Goal: Transaction & Acquisition: Register for event/course

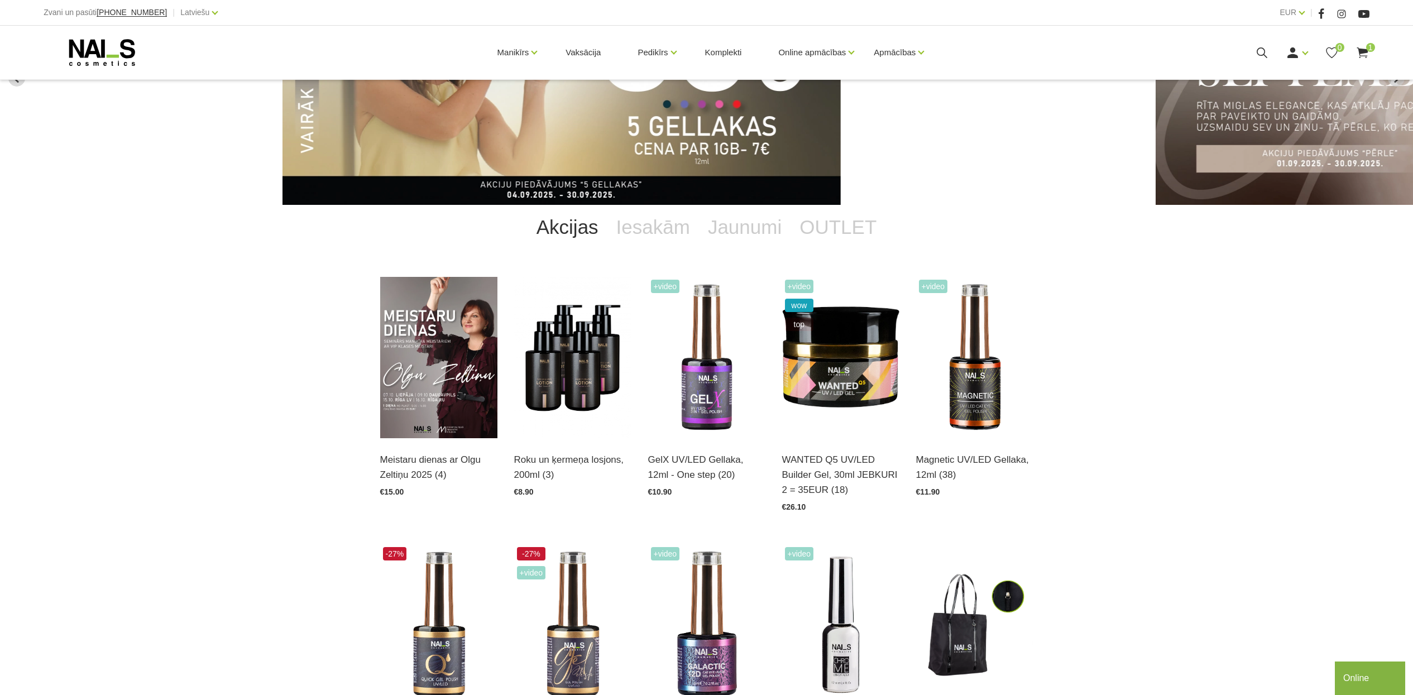
scroll to position [140, 0]
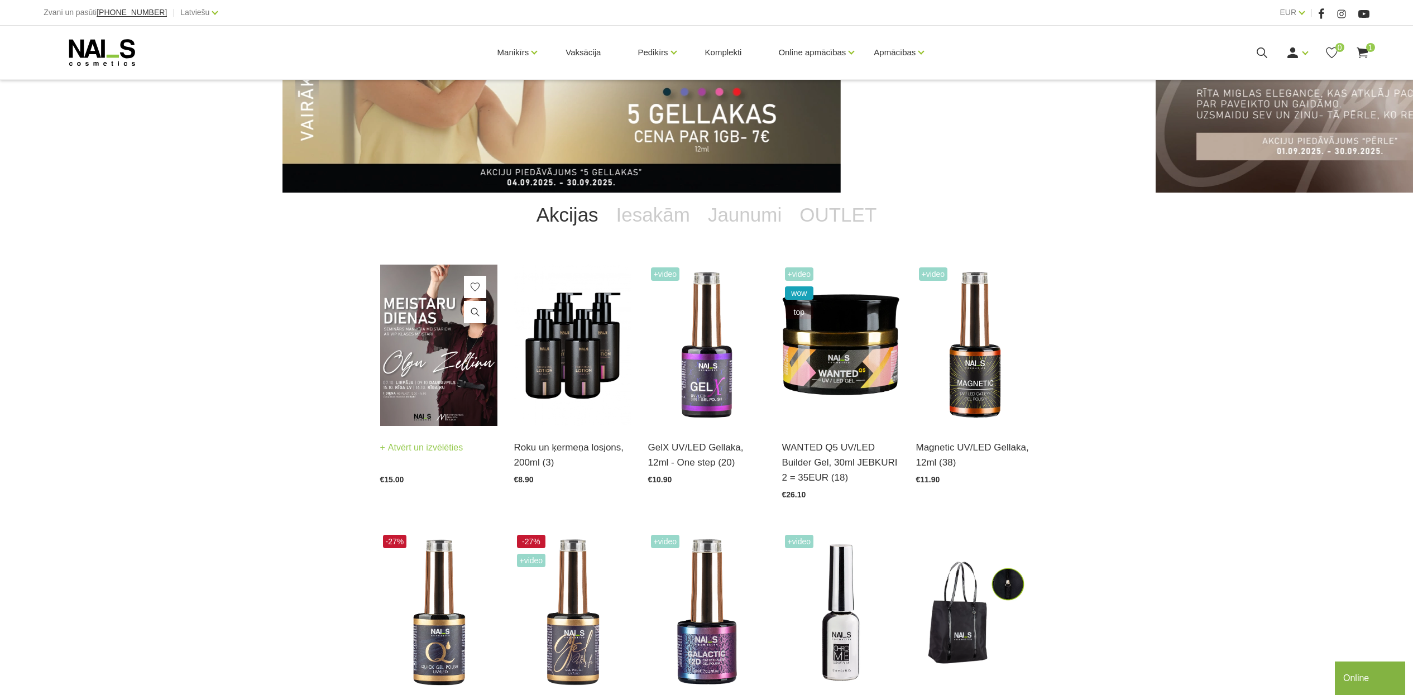
click at [411, 347] on img at bounding box center [438, 345] width 117 height 161
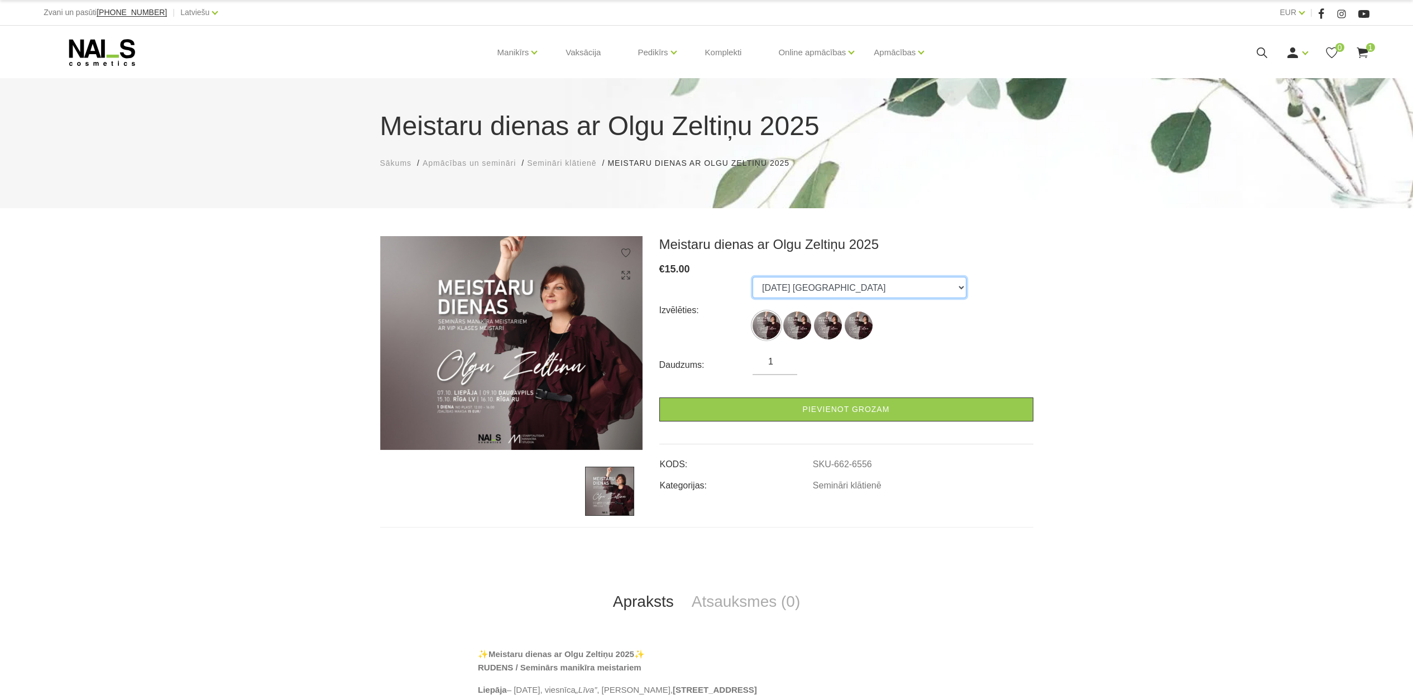
click at [815, 290] on select "07.10.25 Liepāja 09.10.25 Daugavpils 15.10.25 Rīga, latviešu valodā 16.10.25 Rī…" at bounding box center [860, 287] width 214 height 21
select select "6557"
click at [753, 277] on select "07.10.25 Liepāja 09.10.25 Daugavpils 15.10.25 Rīga, latviešu valodā 16.10.25 Rī…" at bounding box center [860, 287] width 214 height 21
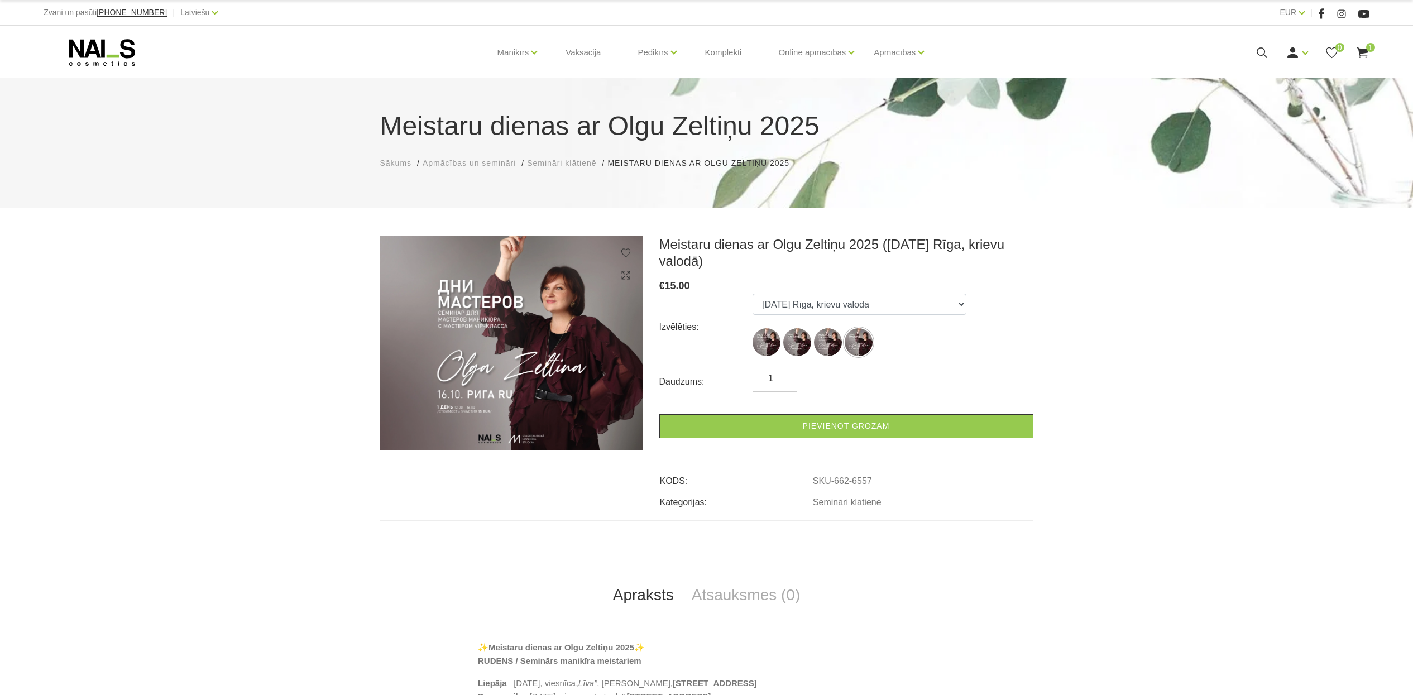
click at [772, 369] on form "Izvēlēties: 07.10.25 Liepāja 09.10.25 Daugavpils 15.10.25 Rīga, latviešu valodā…" at bounding box center [846, 366] width 374 height 145
click at [772, 381] on input "1" at bounding box center [775, 378] width 45 height 13
click at [785, 379] on input "1" at bounding box center [775, 378] width 45 height 13
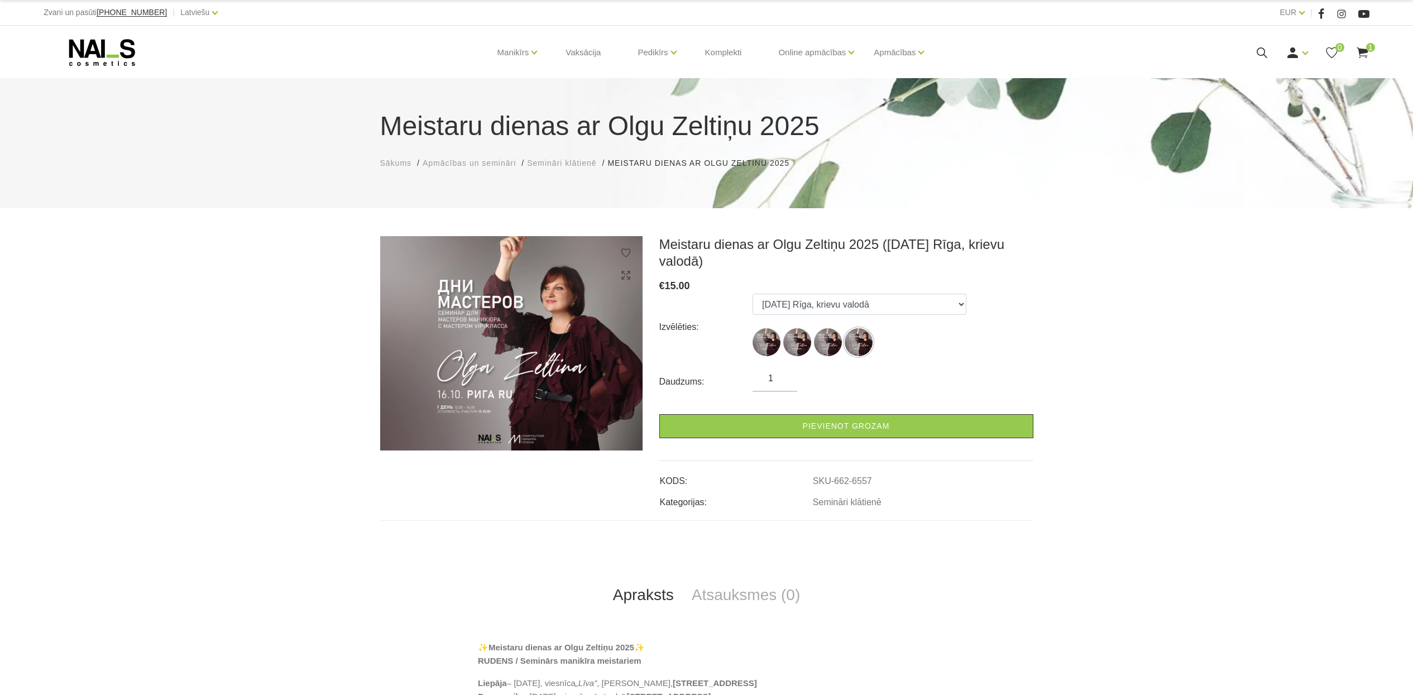
click at [784, 381] on input "1" at bounding box center [775, 378] width 45 height 13
click at [784, 371] on form "Izvēlēties: 07.10.25 Liepāja 09.10.25 Daugavpils 15.10.25 Rīga, latviešu valodā…" at bounding box center [846, 366] width 374 height 145
click at [784, 377] on input "2" at bounding box center [775, 378] width 45 height 13
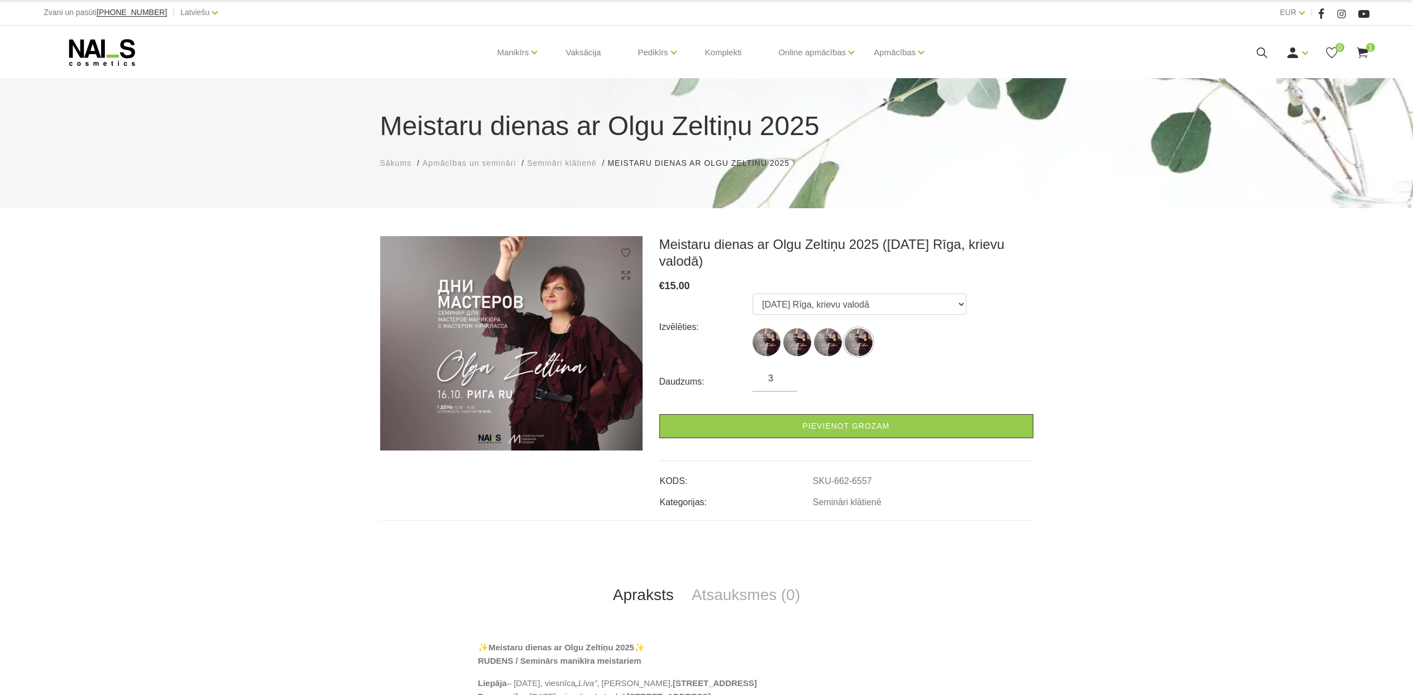
click at [784, 375] on input "3" at bounding box center [775, 378] width 45 height 13
click at [784, 375] on input "4" at bounding box center [775, 378] width 45 height 13
click at [784, 375] on input "5" at bounding box center [775, 378] width 45 height 13
click at [784, 375] on input "6" at bounding box center [775, 378] width 45 height 13
click at [784, 375] on input "7" at bounding box center [775, 378] width 45 height 13
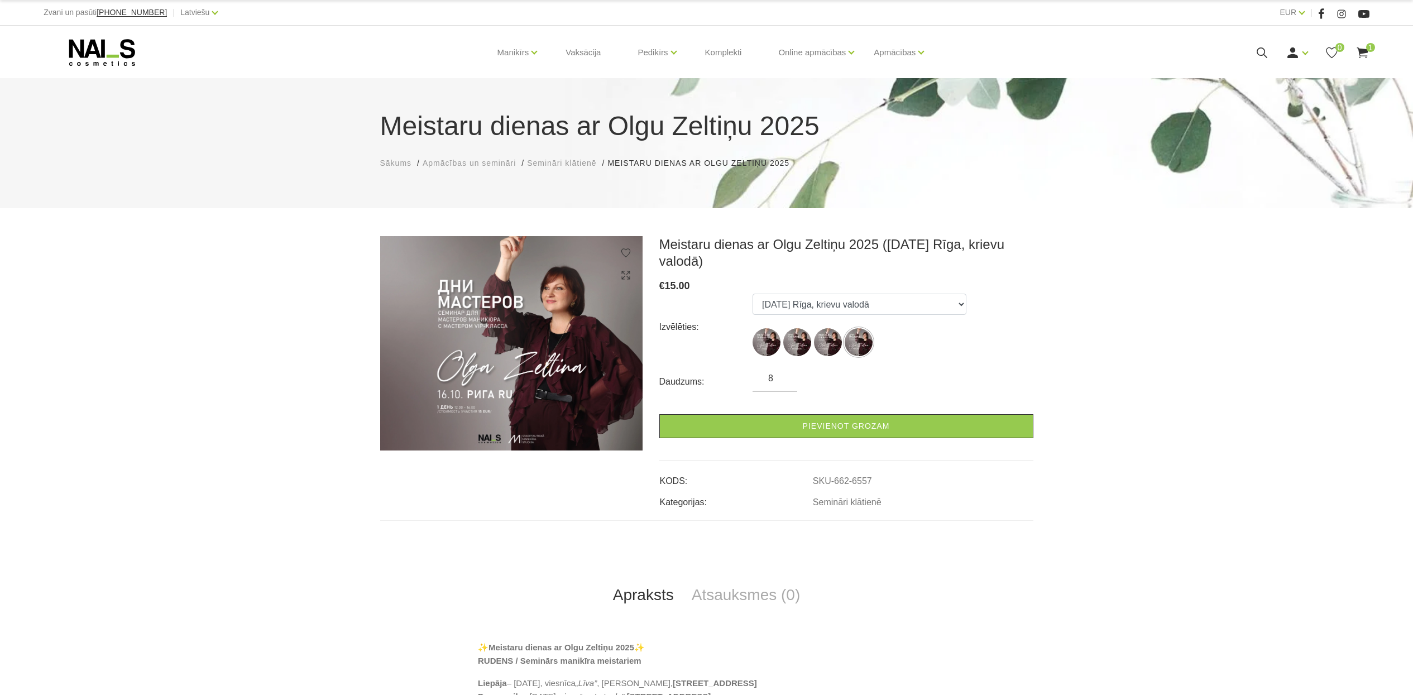
click at [784, 375] on input "8" at bounding box center [775, 378] width 45 height 13
click at [784, 375] on input "9" at bounding box center [775, 378] width 45 height 13
click at [784, 375] on input "10" at bounding box center [775, 378] width 45 height 13
click at [784, 375] on input "11" at bounding box center [775, 378] width 45 height 13
click at [784, 375] on input "12" at bounding box center [775, 378] width 45 height 13
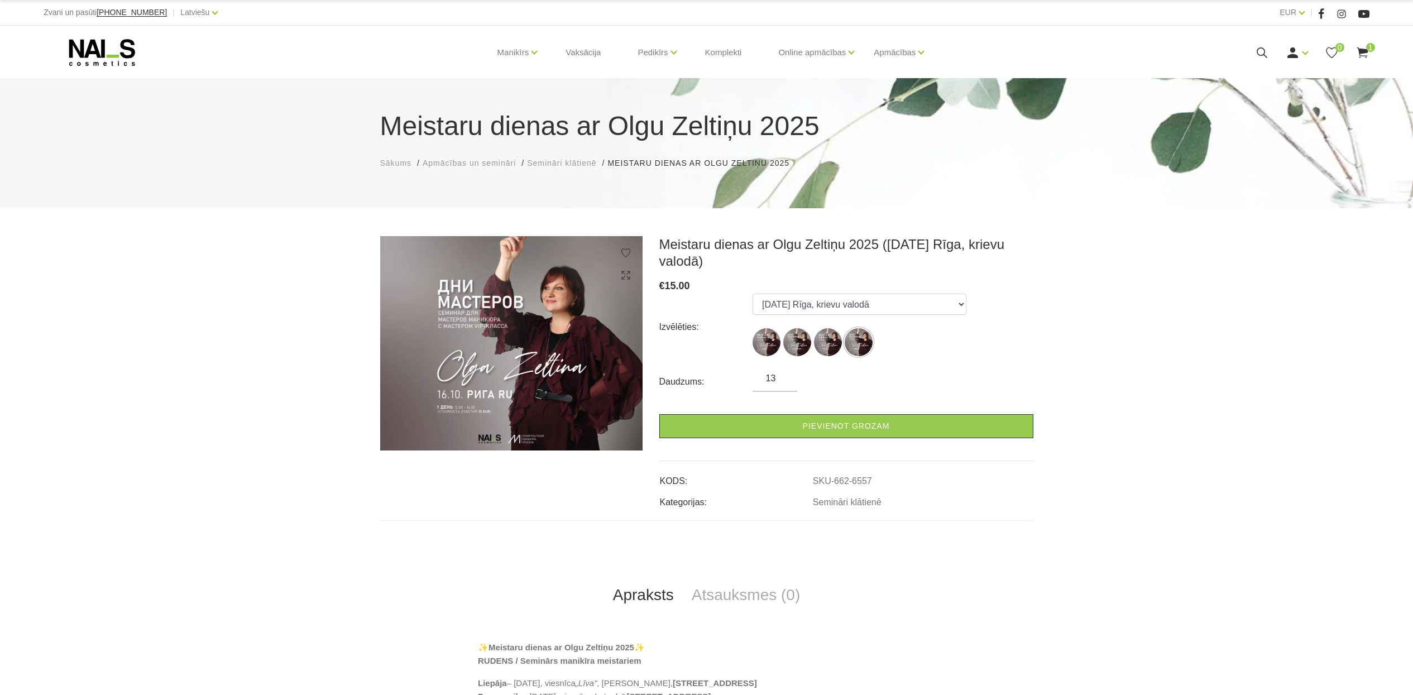
click at [784, 375] on input "13" at bounding box center [775, 378] width 45 height 13
click at [784, 375] on input "14" at bounding box center [775, 378] width 45 height 13
type input "15"
click at [784, 375] on input "15" at bounding box center [775, 378] width 45 height 13
drag, startPoint x: 789, startPoint y: 304, endPoint x: 790, endPoint y: 312, distance: 7.9
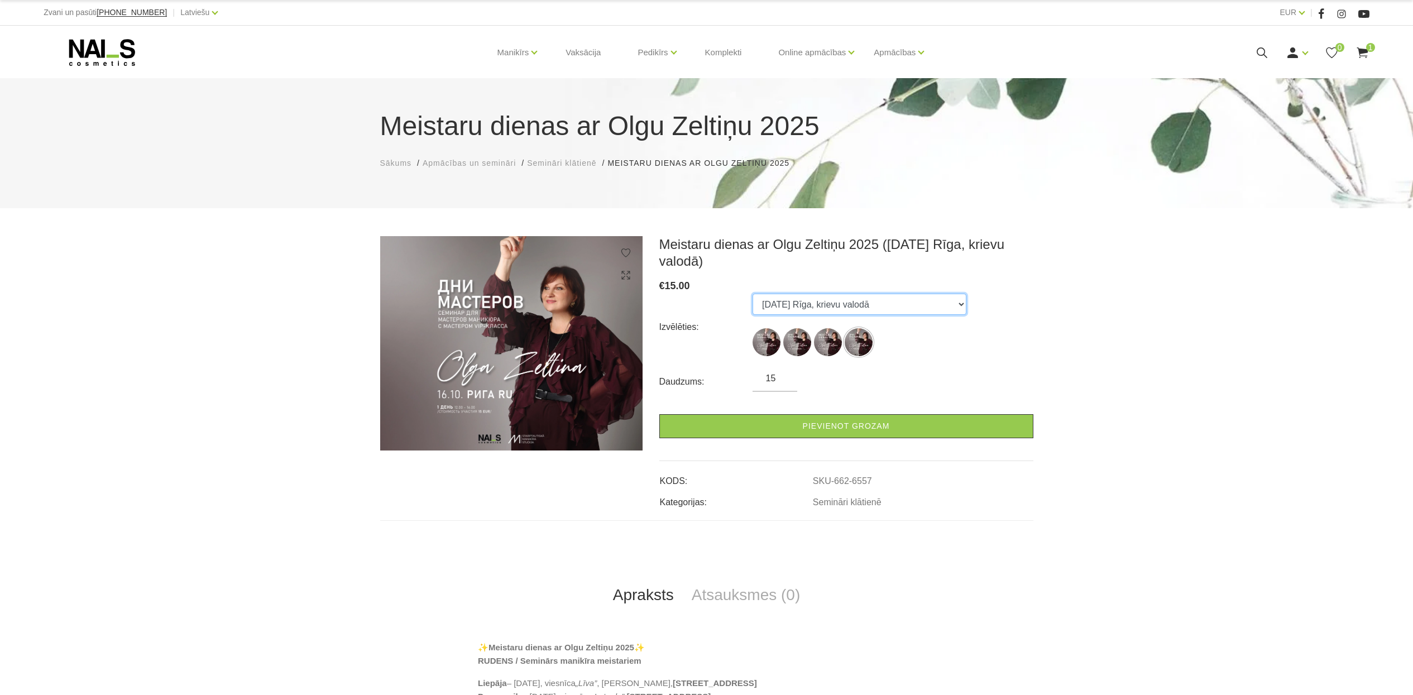
click at [789, 304] on select "07.10.25 Liepāja 09.10.25 Daugavpils 15.10.25 Rīga, latviešu valodā 16.10.25 Rī…" at bounding box center [860, 304] width 214 height 21
select select "6556"
click at [753, 294] on select "07.10.25 Liepāja 09.10.25 Daugavpils 15.10.25 Rīga, latviešu valodā 16.10.25 Rī…" at bounding box center [860, 304] width 214 height 21
click at [774, 372] on input "15" at bounding box center [775, 378] width 45 height 13
click at [773, 372] on input "15" at bounding box center [775, 378] width 45 height 13
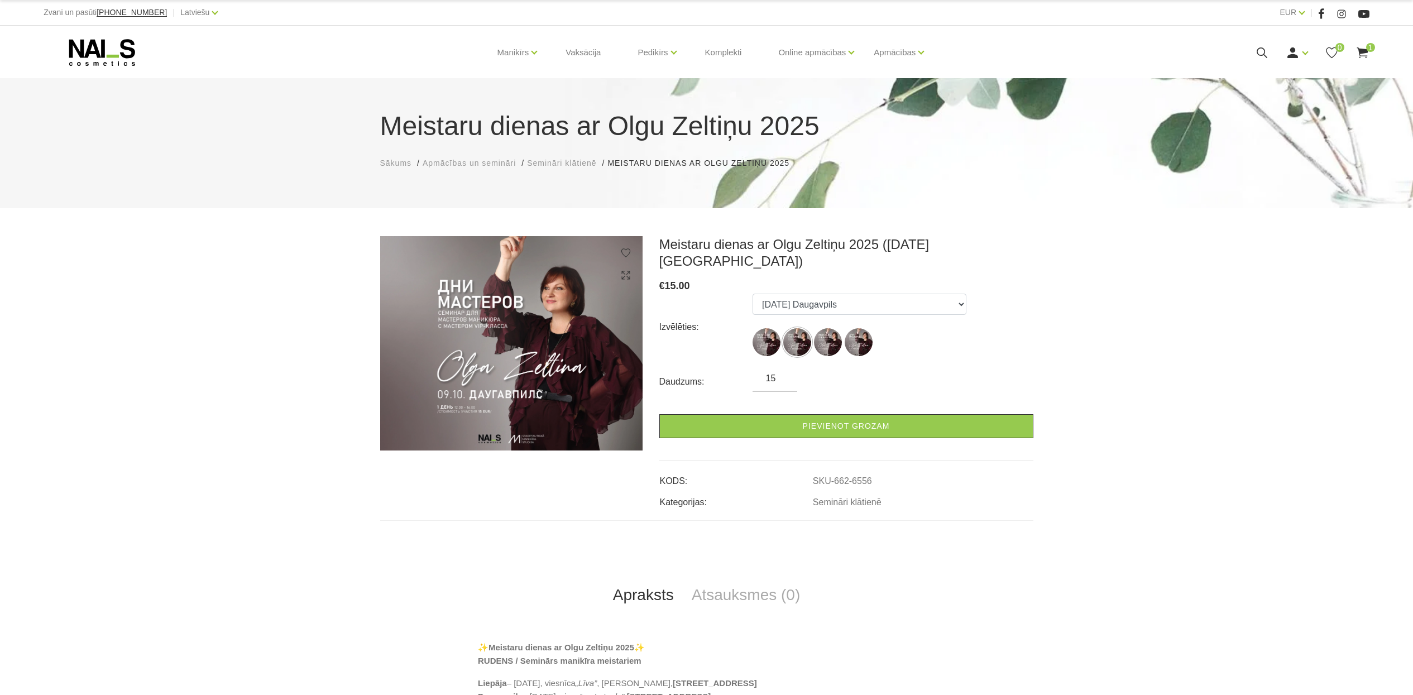
drag, startPoint x: 773, startPoint y: 358, endPoint x: 762, endPoint y: 361, distance: 11.4
click at [762, 372] on input "15" at bounding box center [775, 378] width 45 height 13
click at [801, 294] on select "07.10.25 Liepāja 09.10.25 Daugavpils 15.10.25 Rīga, latviešu valodā 16.10.25 Rī…" at bounding box center [860, 304] width 214 height 21
select select "6558"
click at [753, 294] on select "07.10.25 Liepāja 09.10.25 Daugavpils 15.10.25 Rīga, latviešu valodā 16.10.25 Rī…" at bounding box center [860, 304] width 214 height 21
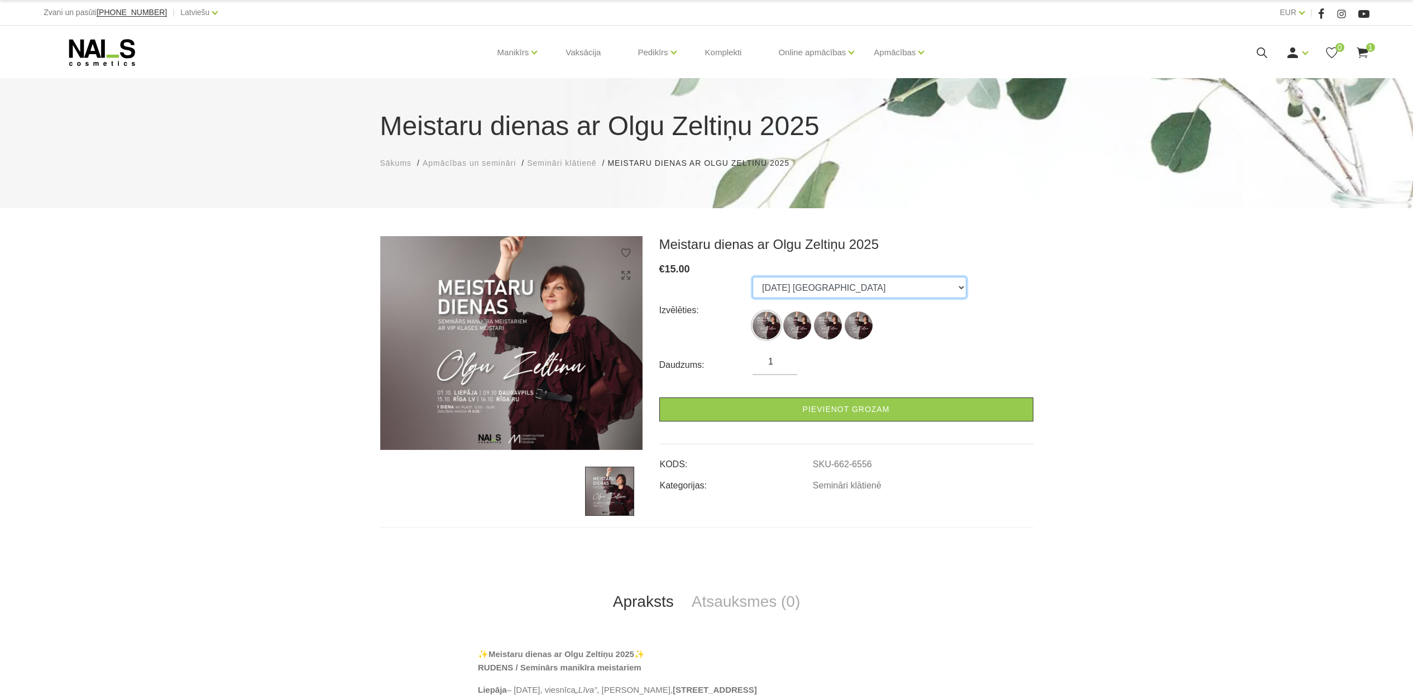
click at [762, 287] on select "07.10.25 Liepāja 09.10.25 Daugavpils 15.10.25 Rīga, latviešu valodā 16.10.25 Rī…" at bounding box center [860, 287] width 214 height 21
select select "6557"
click at [753, 277] on select "07.10.25 Liepāja 09.10.25 Daugavpils 15.10.25 Rīga, latviešu valodā 16.10.25 Rī…" at bounding box center [860, 287] width 214 height 21
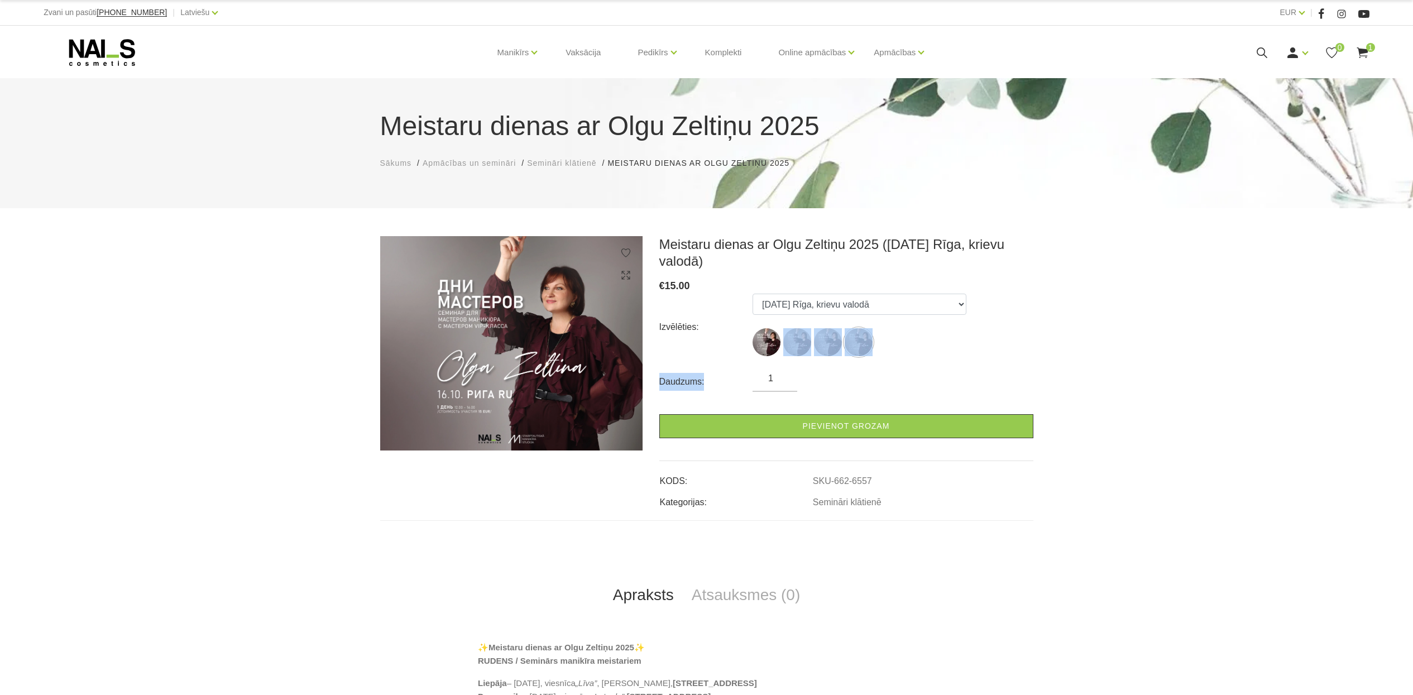
drag, startPoint x: 782, startPoint y: 357, endPoint x: 789, endPoint y: 381, distance: 24.7
click at [789, 381] on form "Izvēlēties: 07.10.25 Liepāja 09.10.25 Daugavpils 15.10.25 Rīga, latviešu valodā…" at bounding box center [846, 366] width 374 height 145
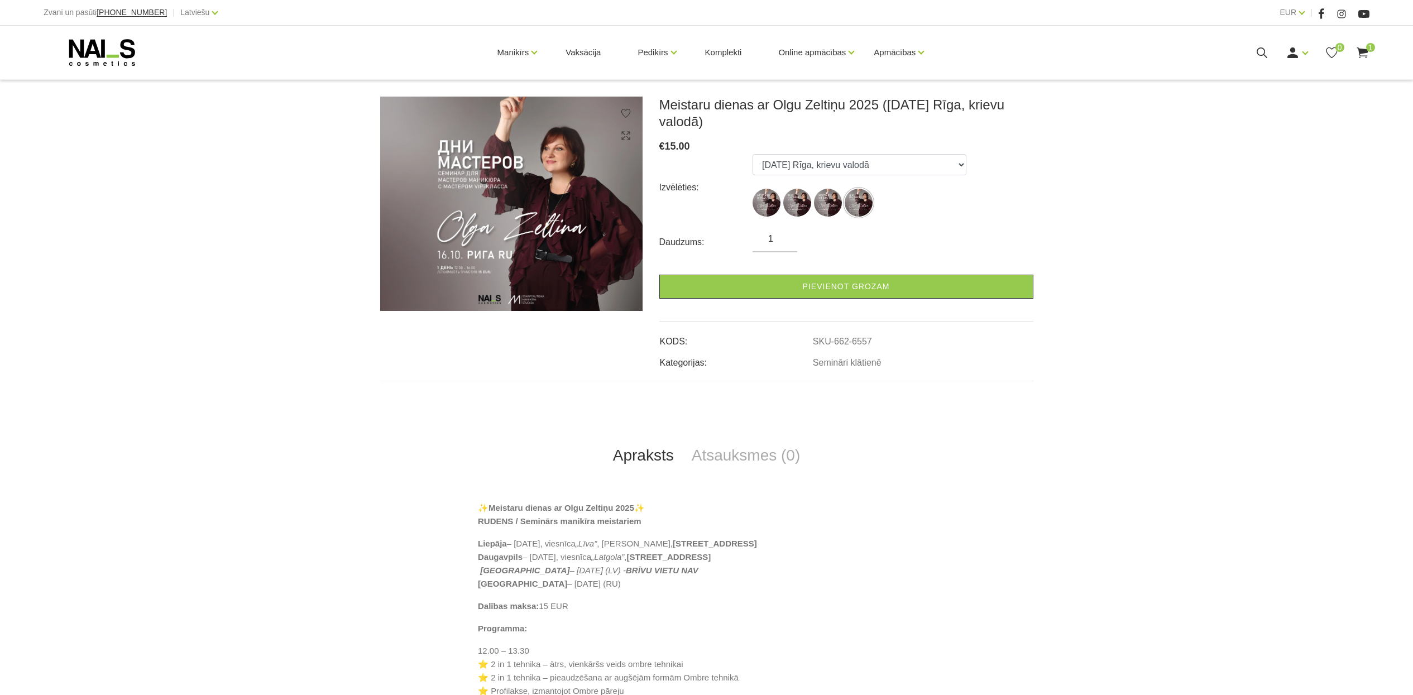
click at [709, 374] on div "Meistaru dienas ar Olgu Zeltiņu 2025 (16.10.25 Rīga, krievu valodā) € 15.00 Izv…" at bounding box center [707, 239] width 670 height 284
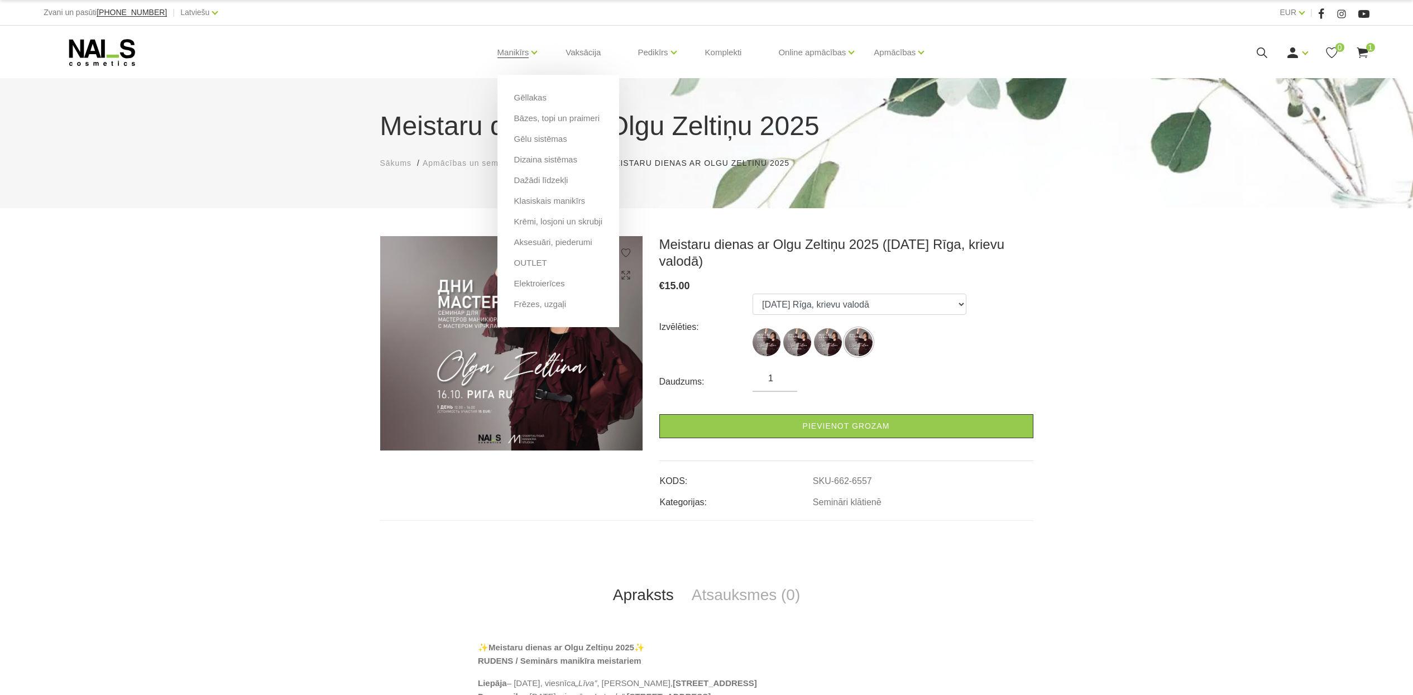
click at [530, 47] on li "Manikīrs Gēllakas Bāzes, topi un praimeri Gēlu sistēmas Dizaina sistēmas Dažādi…" at bounding box center [514, 52] width 60 height 45
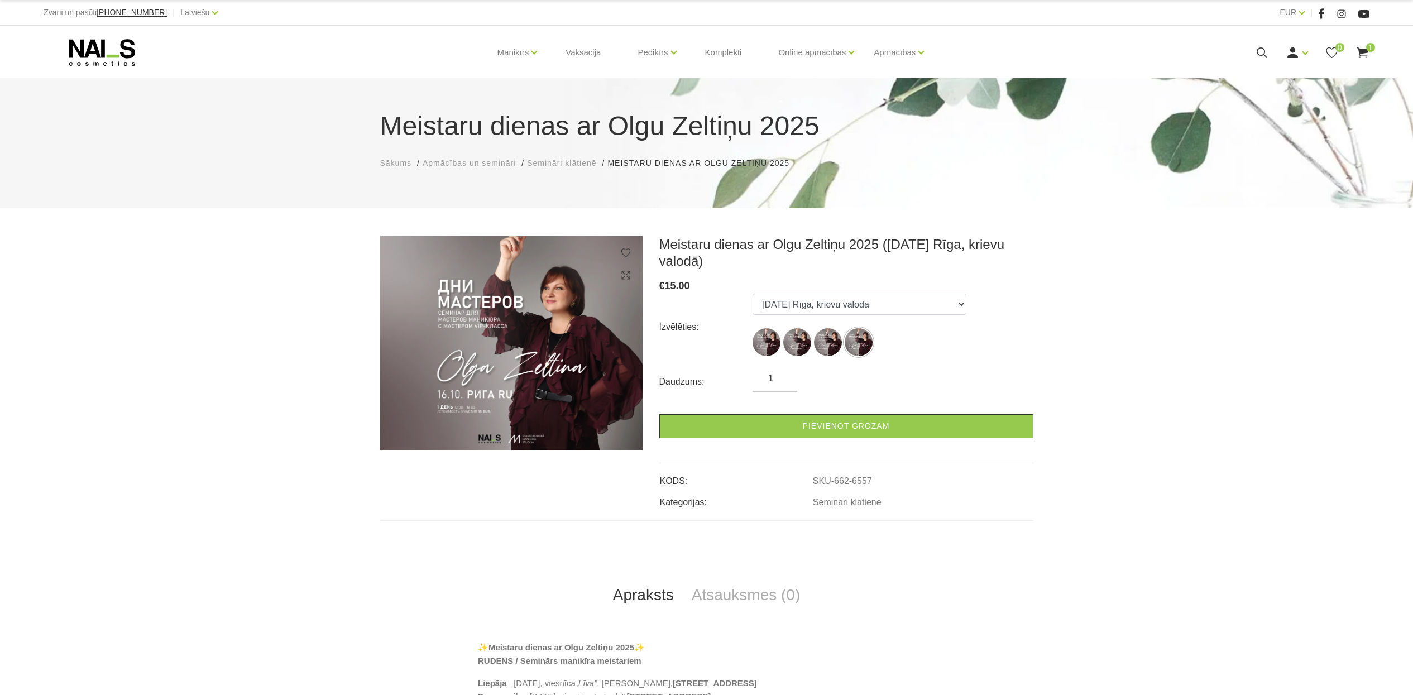
click at [84, 50] on icon at bounding box center [102, 53] width 117 height 28
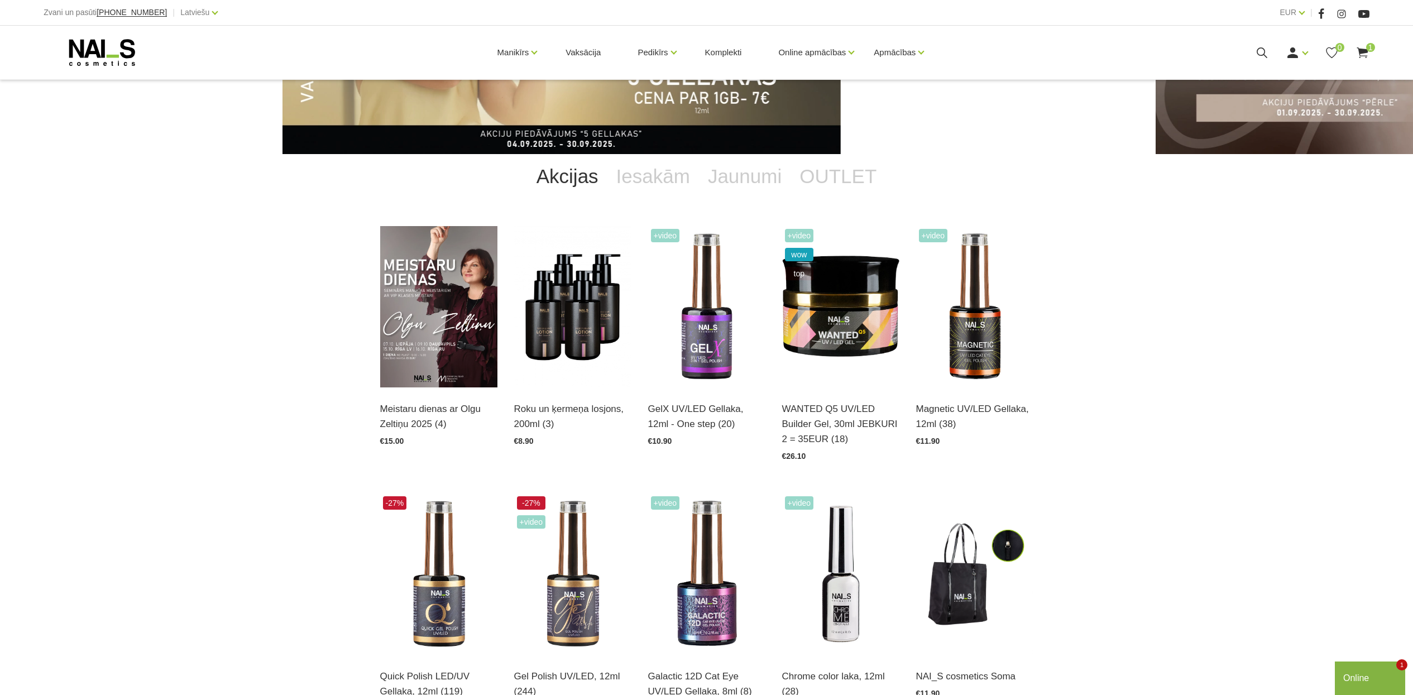
scroll to position [279, 0]
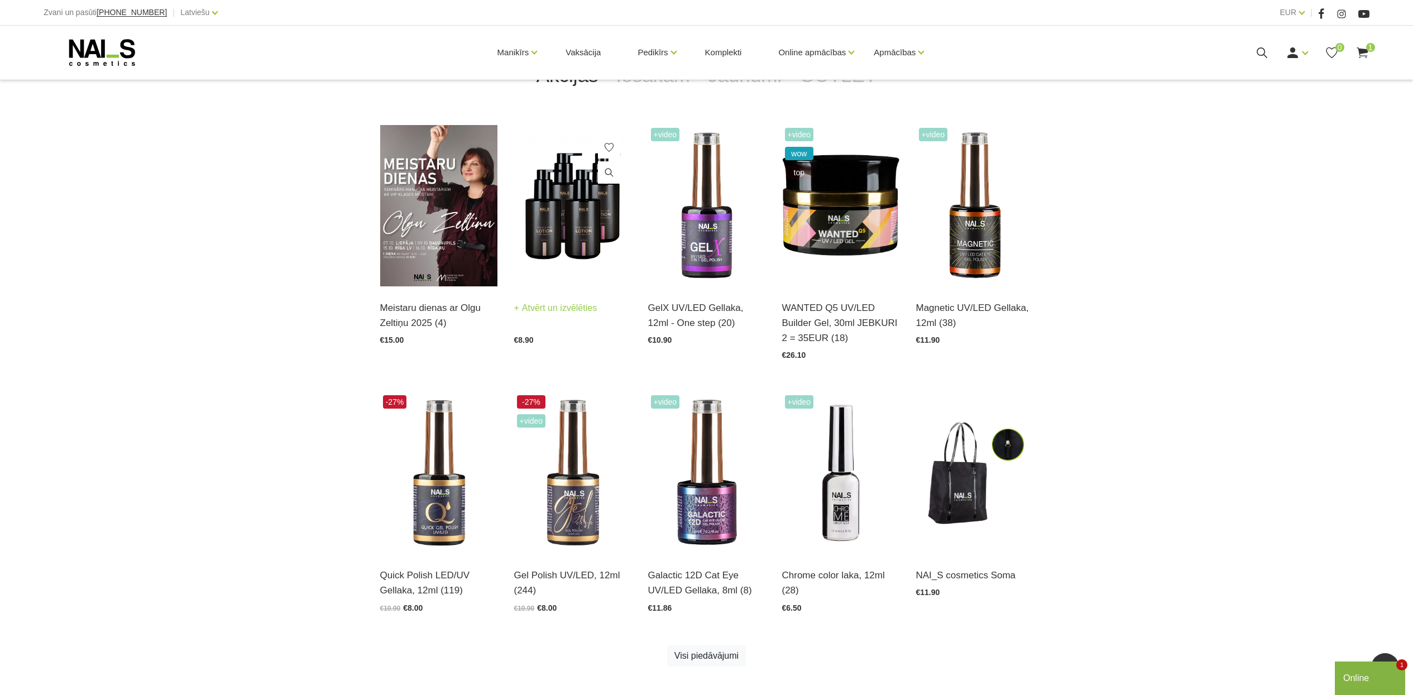
click at [585, 221] on img at bounding box center [572, 205] width 117 height 161
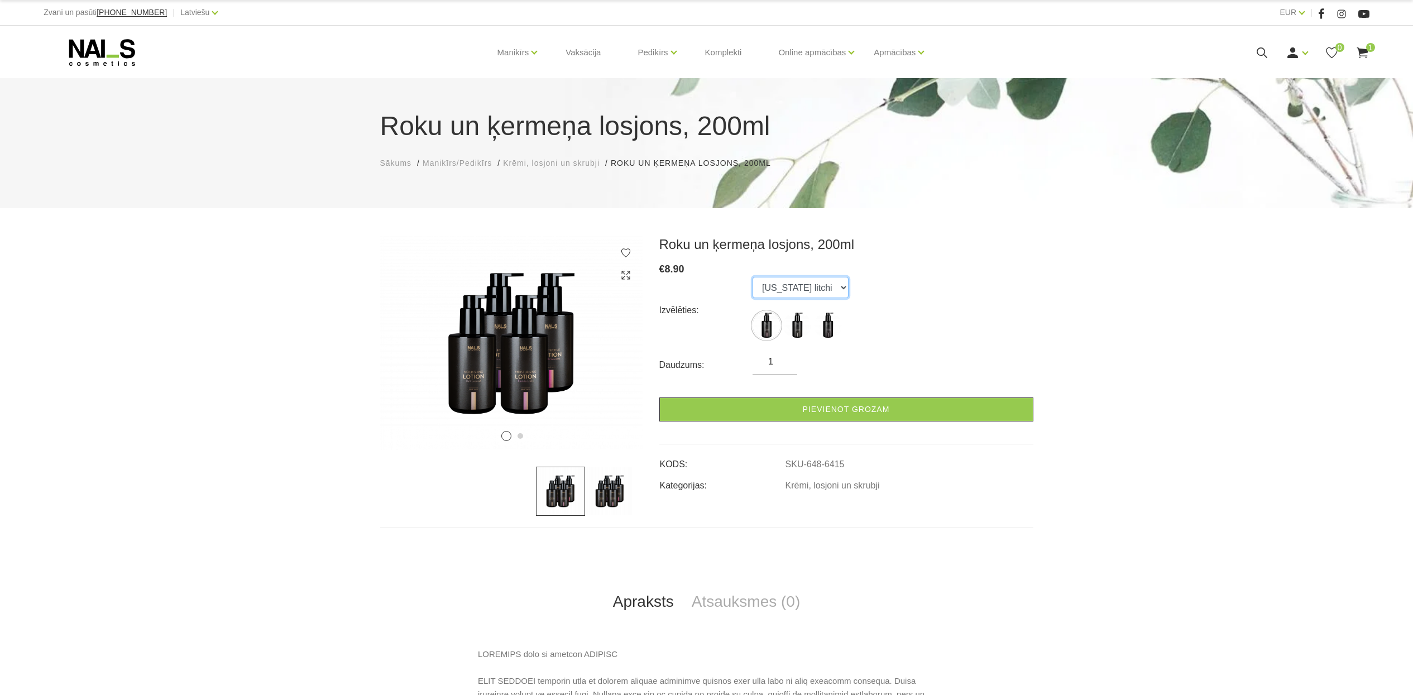
click at [816, 288] on select "[US_STATE] litchi [GEOGRAPHIC_DATA] coconut Monaco mist" at bounding box center [801, 287] width 96 height 21
click at [816, 288] on select "Florida litchi Bali coconut Monaco mist" at bounding box center [801, 287] width 96 height 21
click at [587, 52] on link "Vaksācija" at bounding box center [583, 53] width 53 height 54
